Goal: Find specific page/section: Find specific page/section

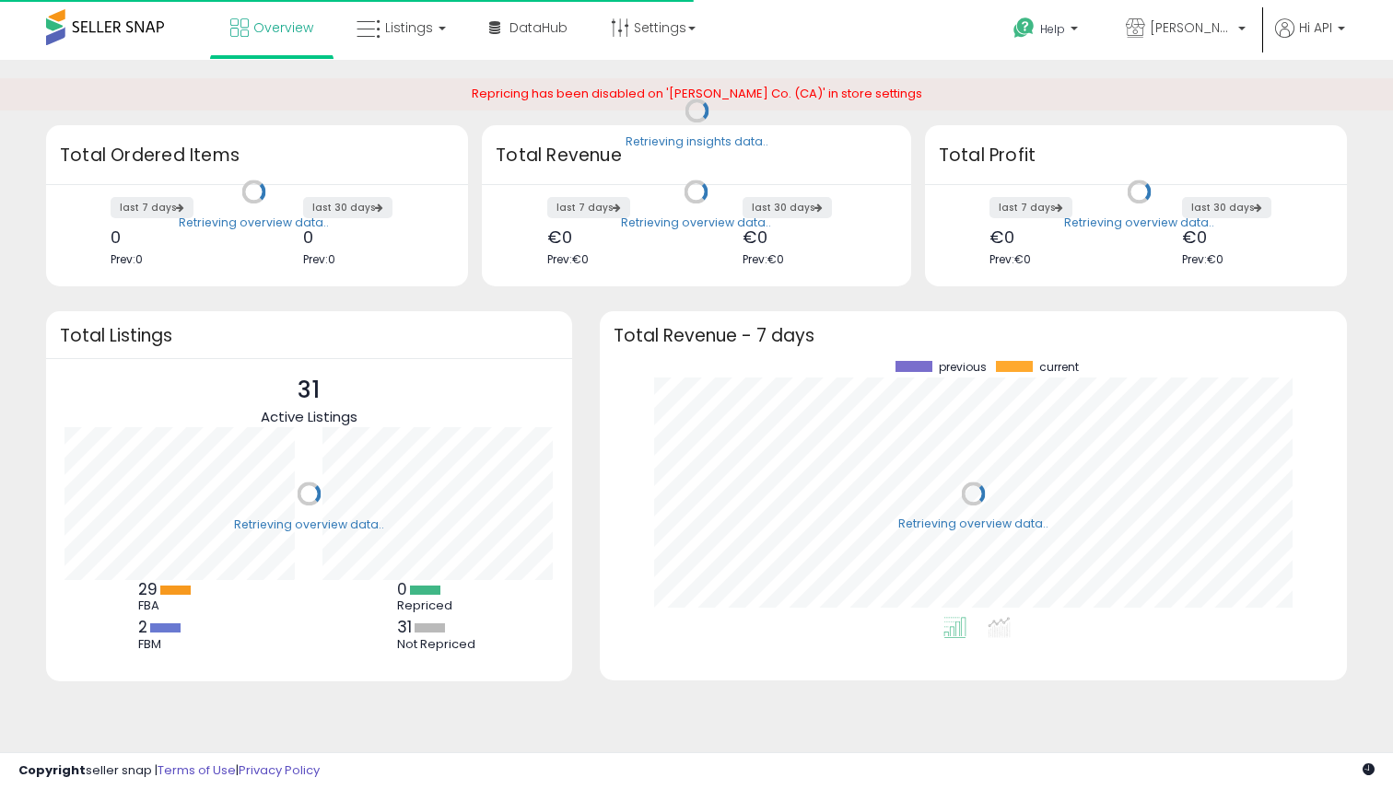
scroll to position [256, 710]
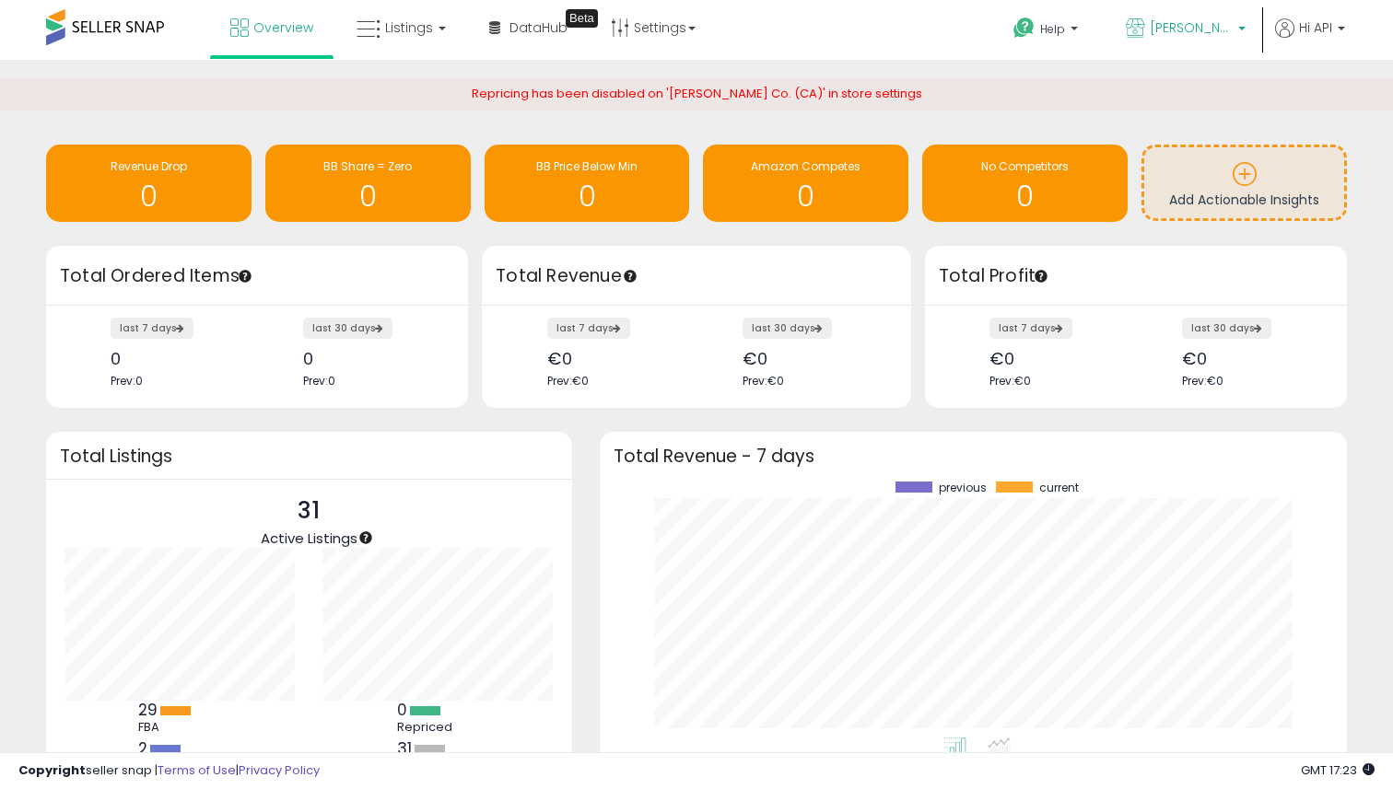
click at [1180, 31] on span "[PERSON_NAME] Co. (FR)" at bounding box center [1191, 27] width 83 height 18
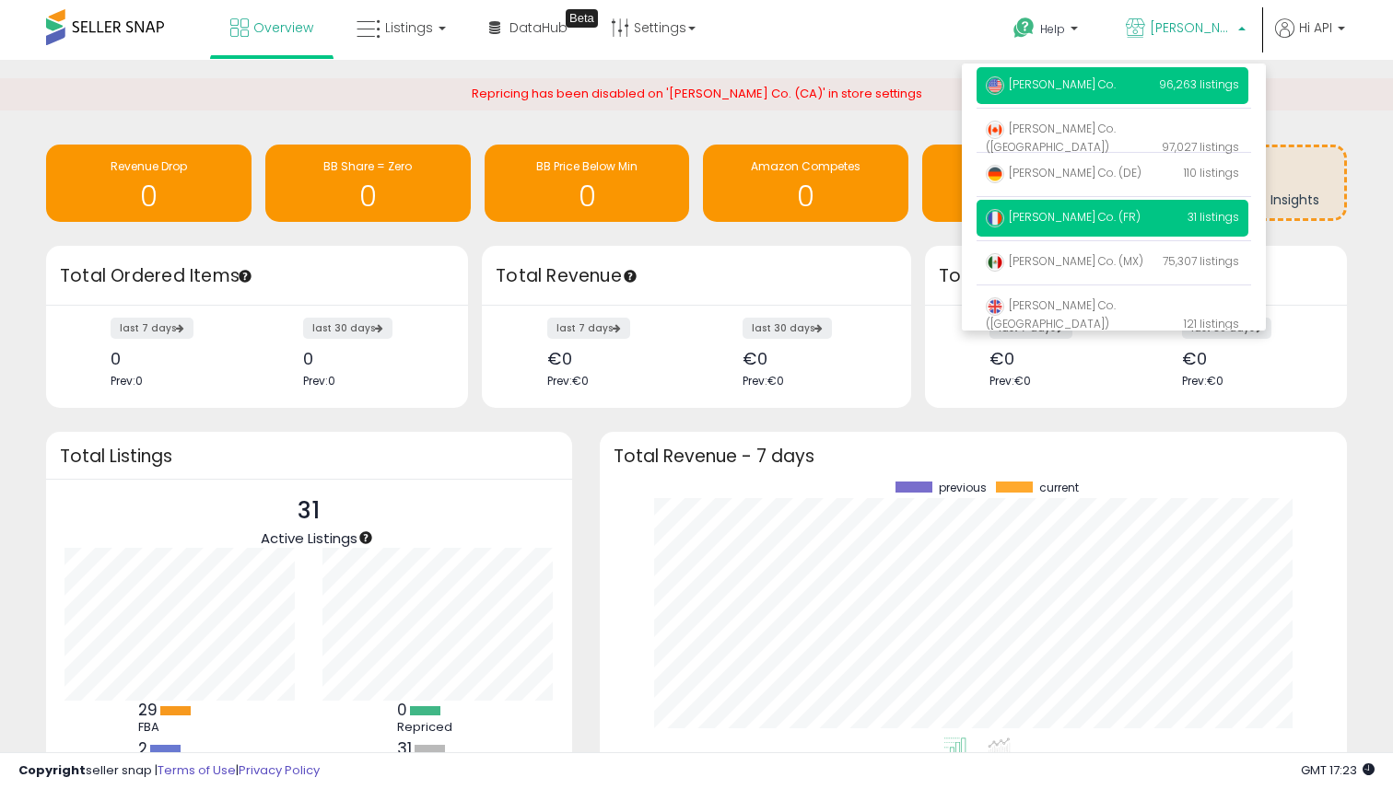
click at [1042, 90] on span "[PERSON_NAME] Co." at bounding box center [1051, 84] width 130 height 16
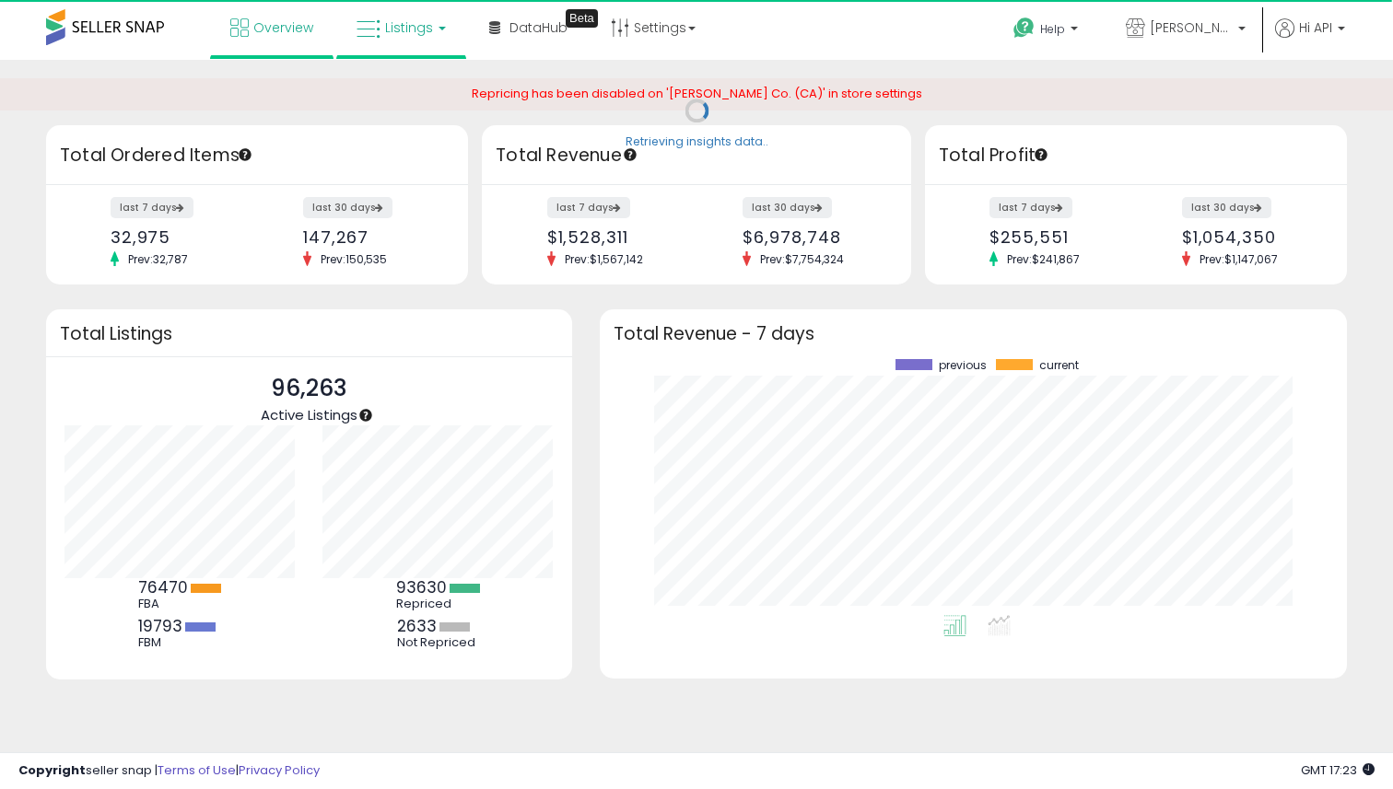
click at [411, 31] on span "Listings" at bounding box center [409, 27] width 48 height 18
click at [416, 85] on icon at bounding box center [415, 91] width 80 height 24
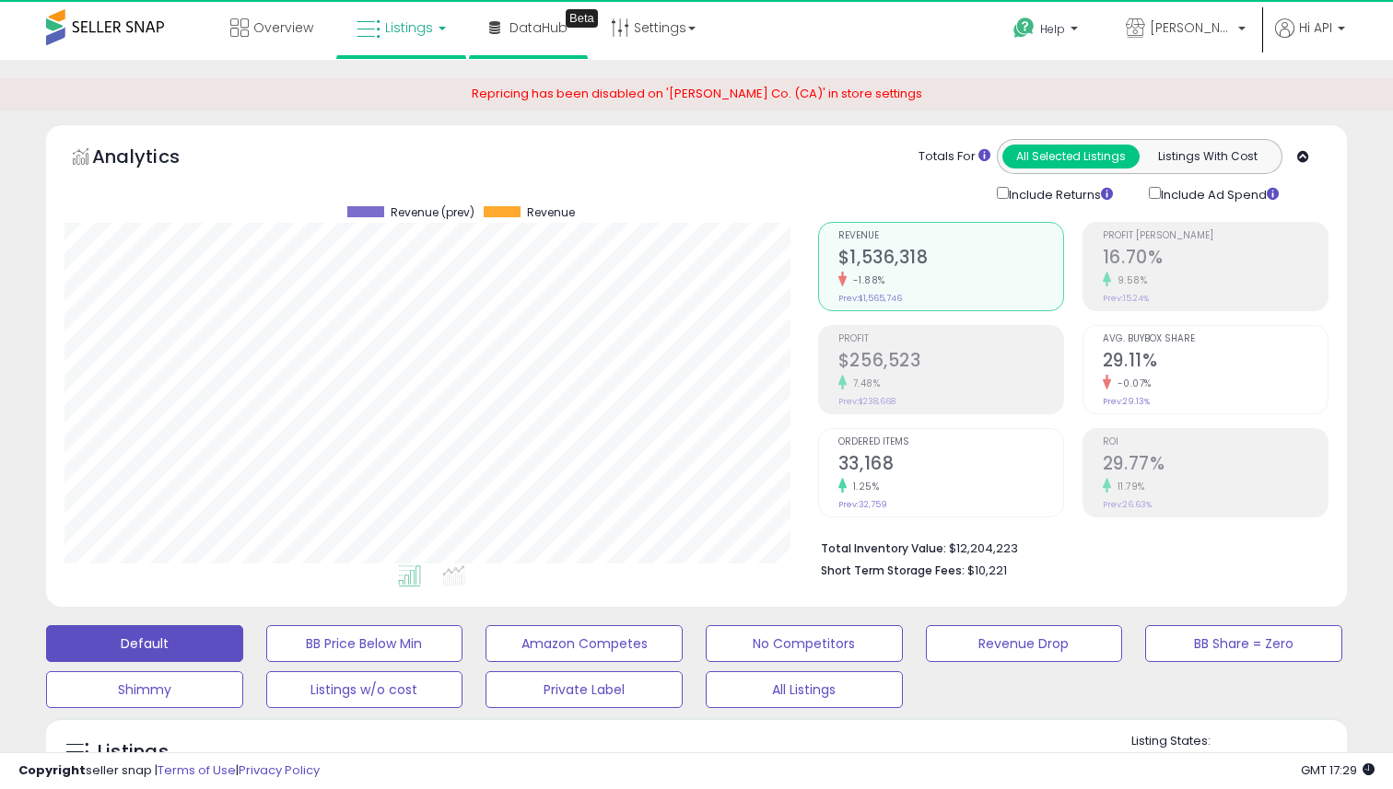
scroll to position [378, 753]
